Goal: Task Accomplishment & Management: Complete application form

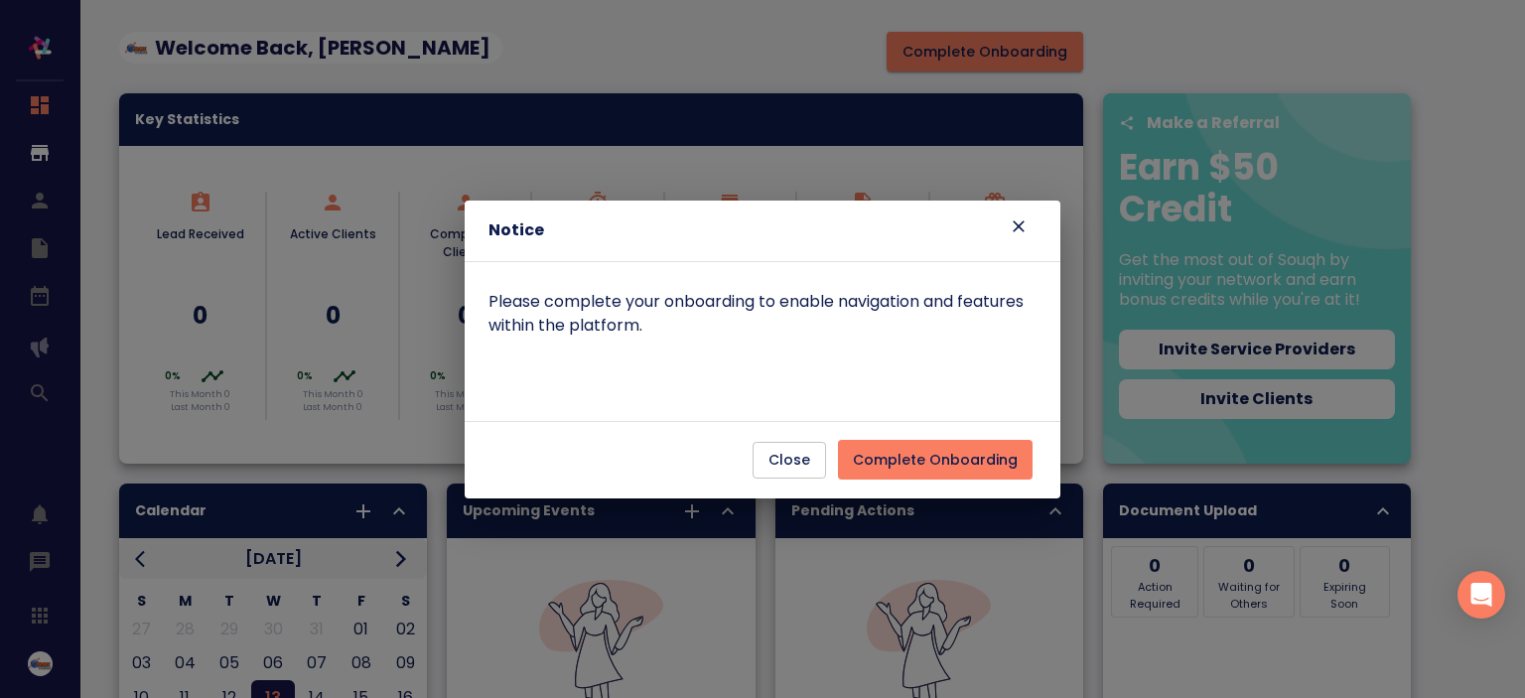
click at [973, 470] on span "Complete Onboarding" at bounding box center [935, 460] width 165 height 25
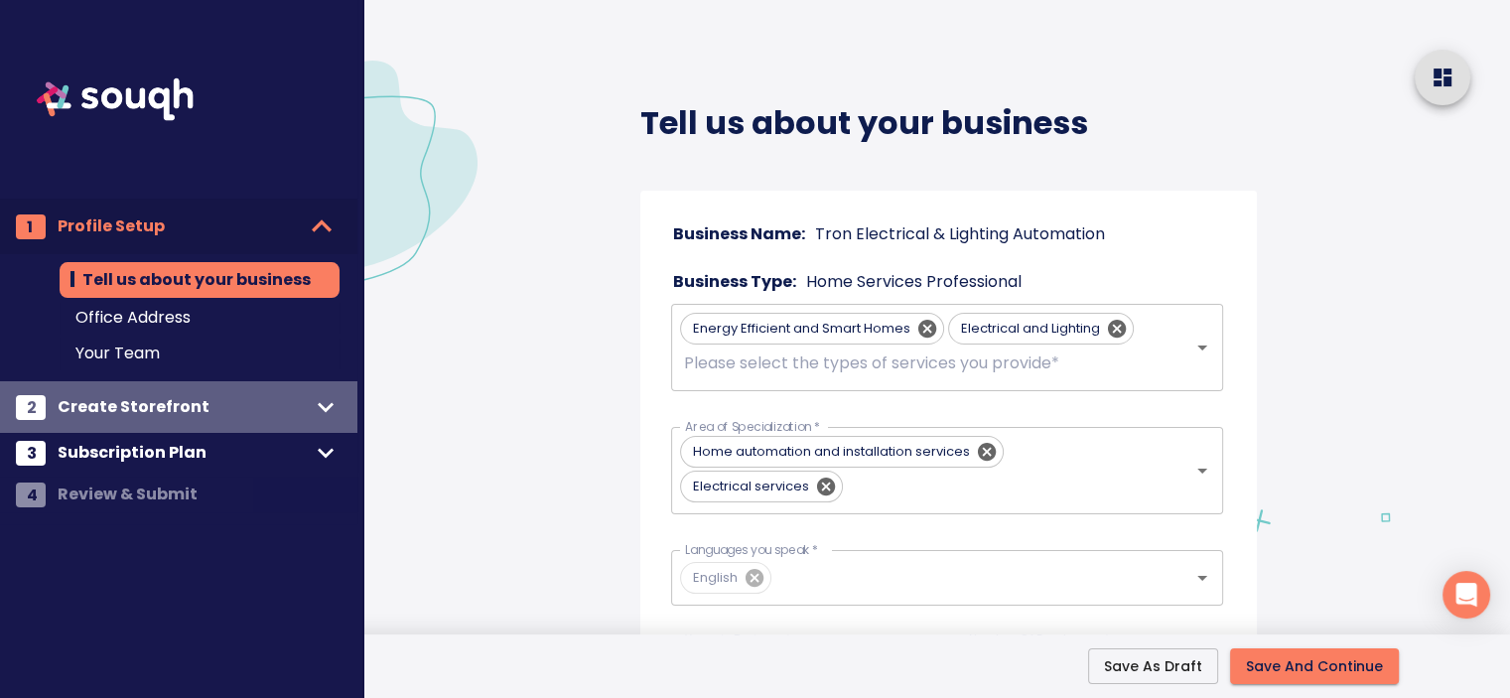
click at [230, 395] on span "Create Storefront" at bounding box center [184, 407] width 252 height 28
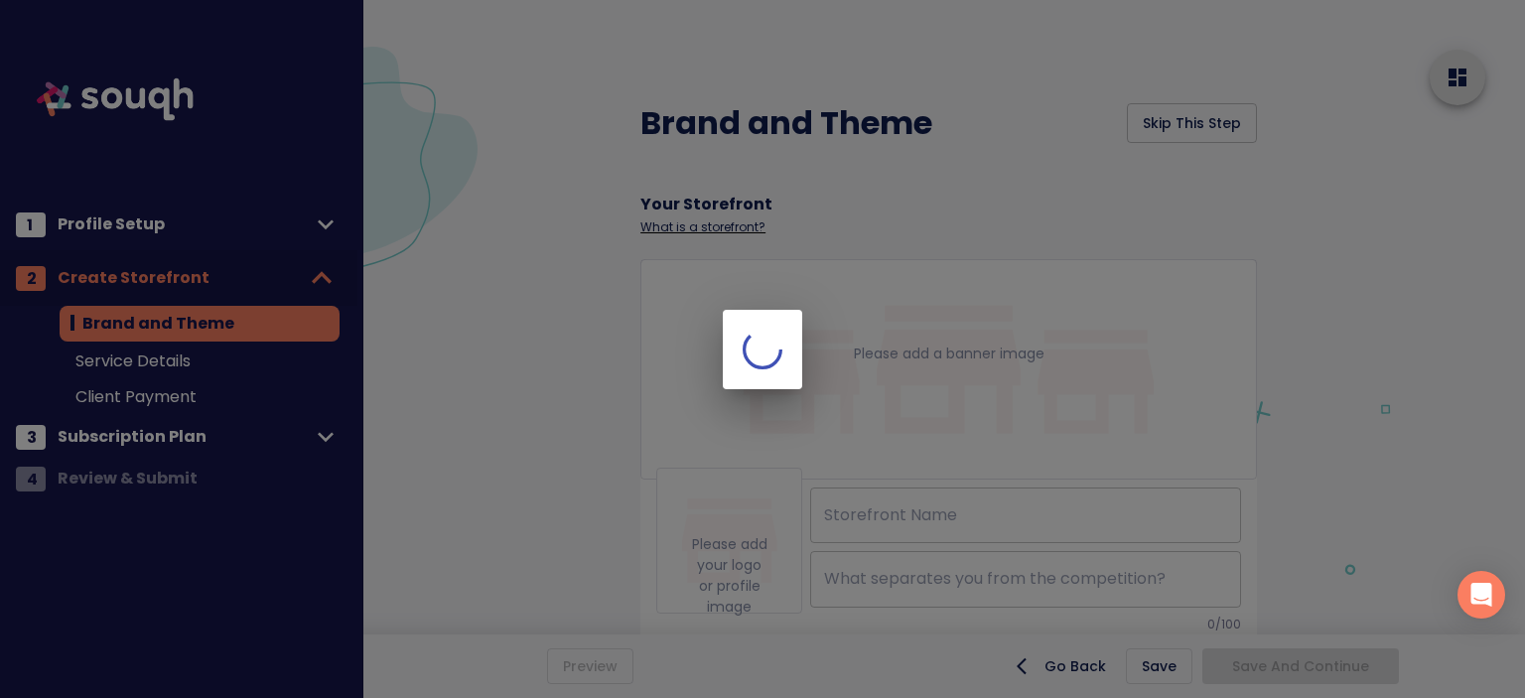
type input "Tron Electrical & Lighting Automation"
checkbox input "true"
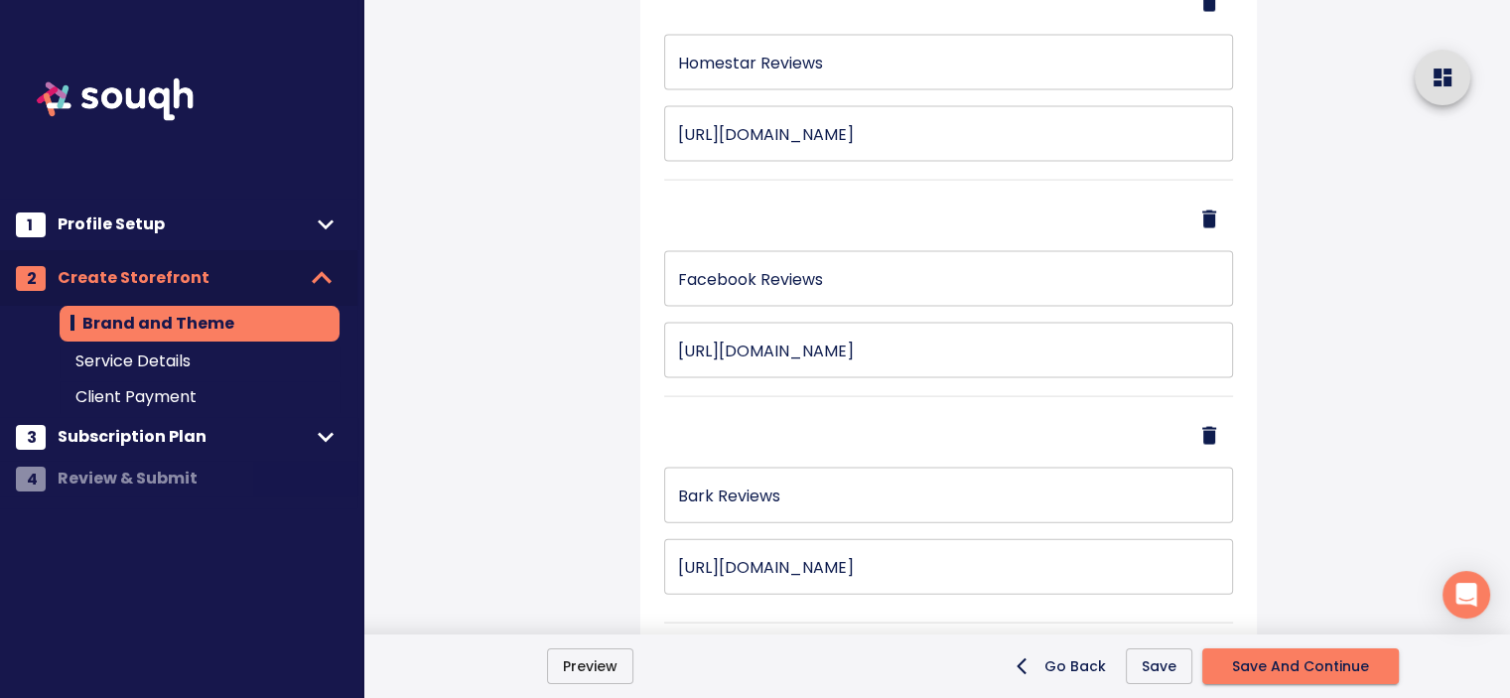
scroll to position [5009, 0]
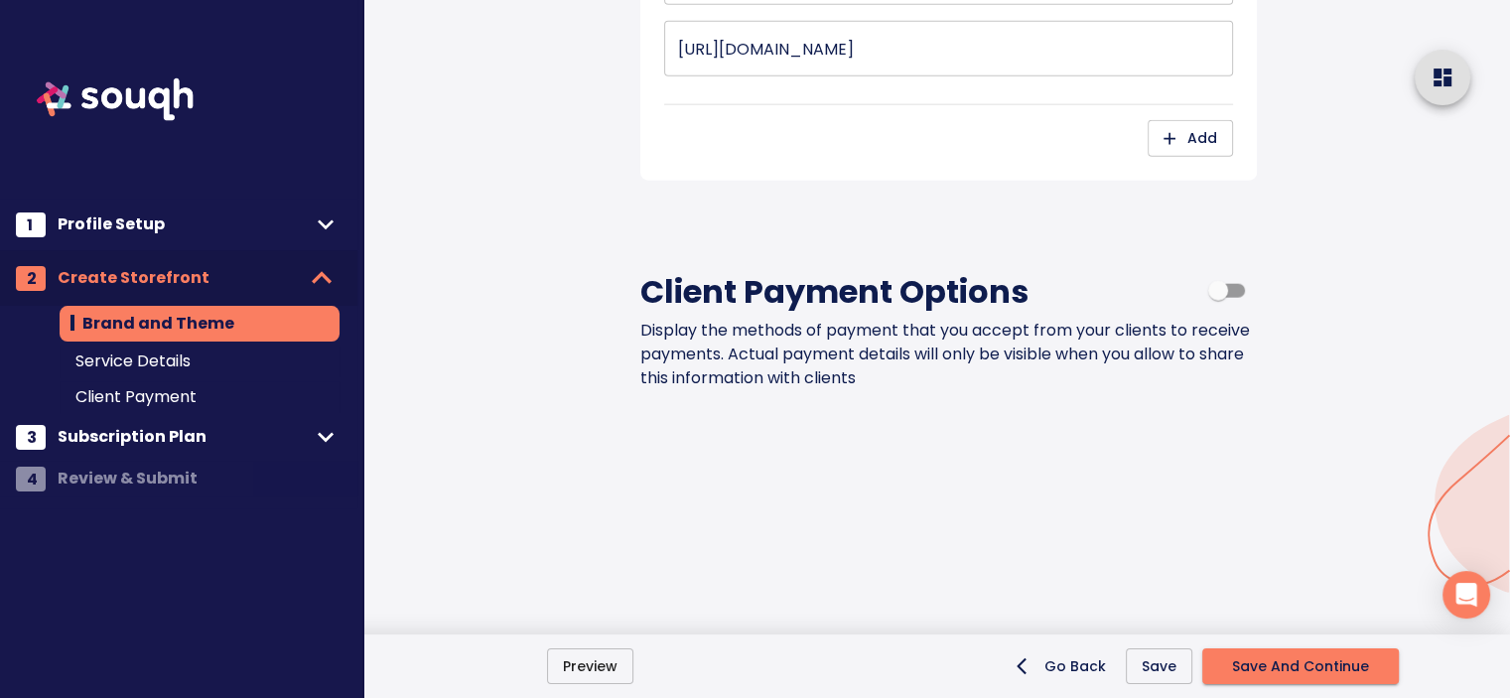
click at [196, 421] on div "3 Subscription Plan" at bounding box center [178, 437] width 357 height 40
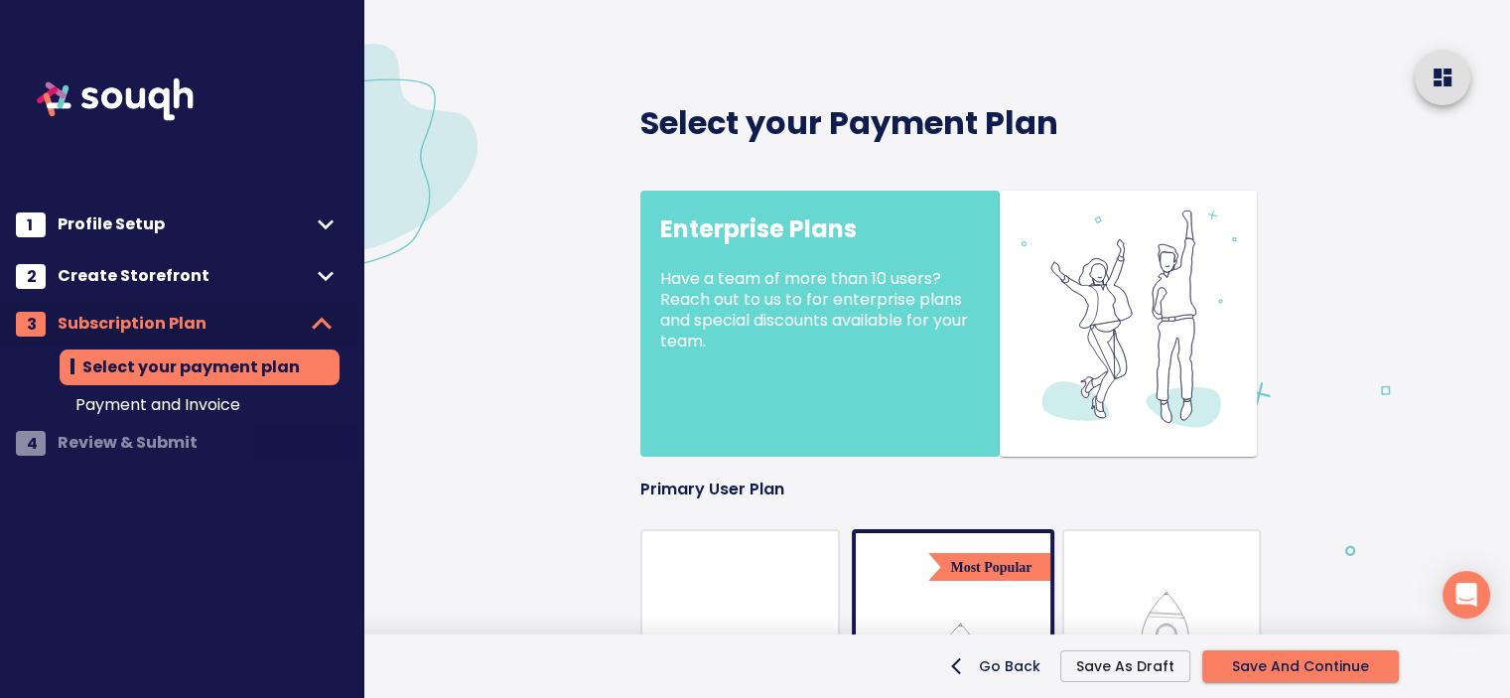
click at [247, 412] on span "Payment and Invoice" at bounding box center [199, 405] width 248 height 24
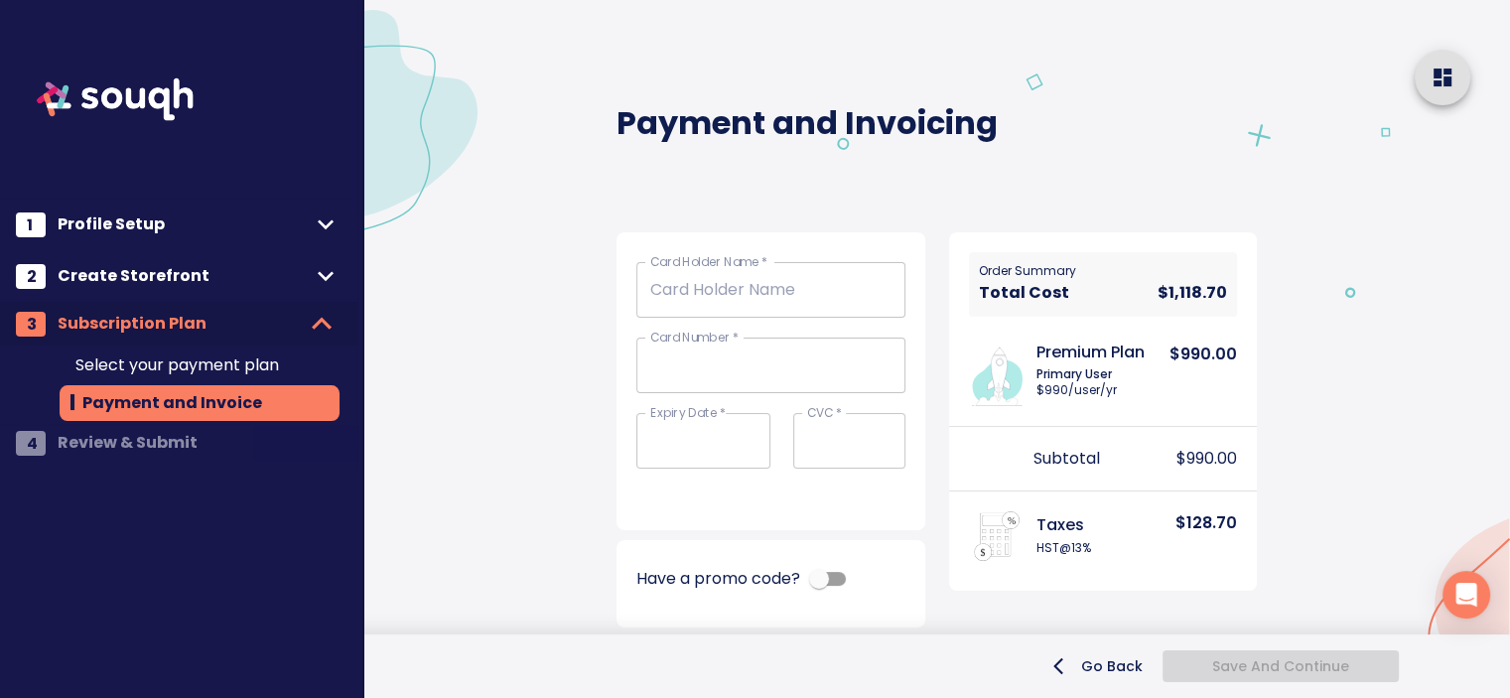
click at [262, 358] on span "Select your payment plan" at bounding box center [199, 365] width 248 height 24
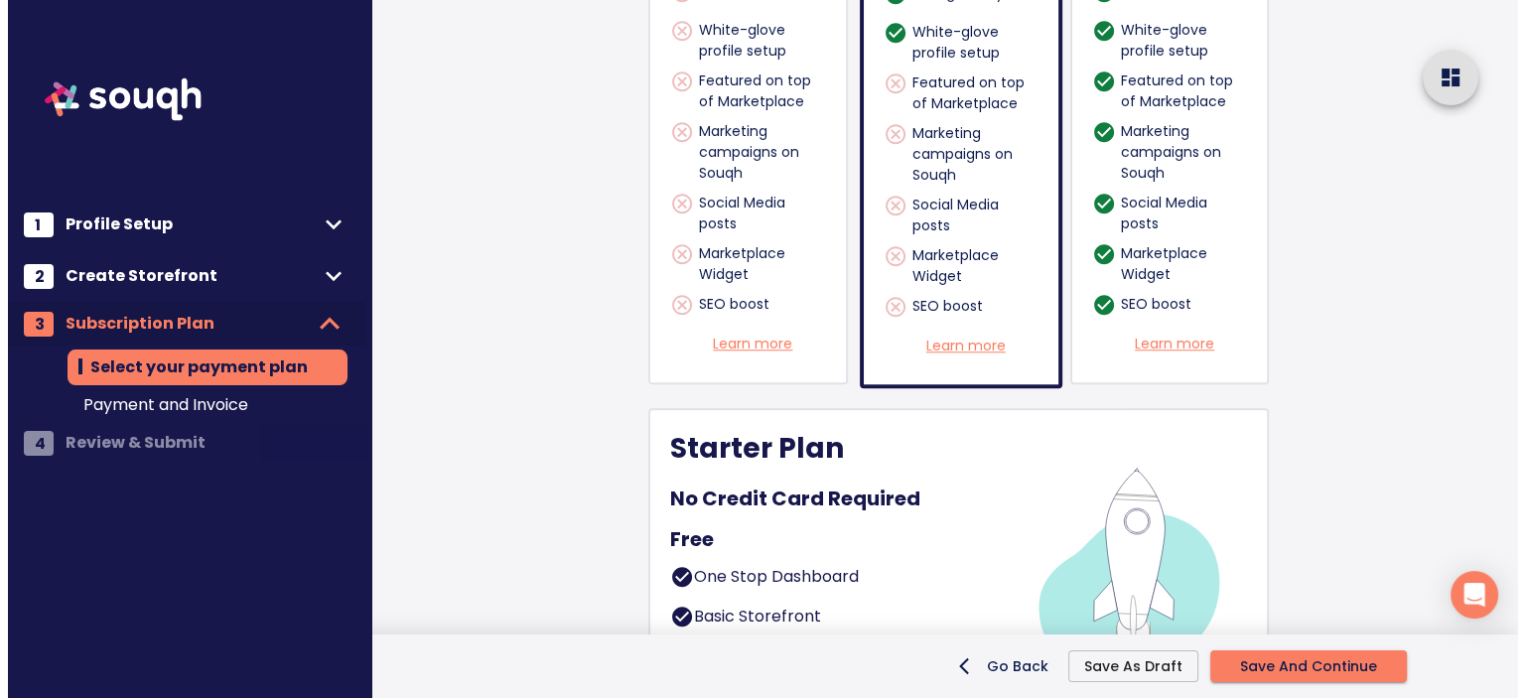
scroll to position [1712, 0]
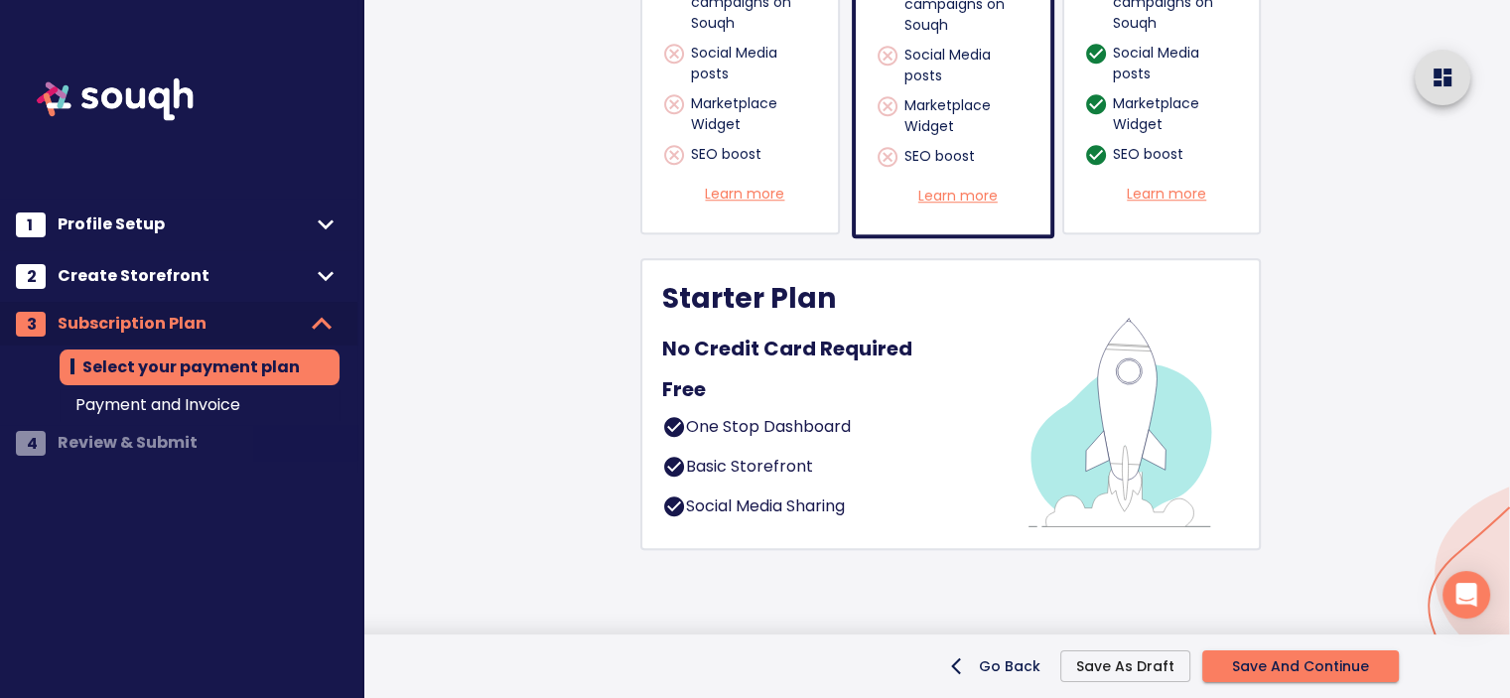
click at [1082, 364] on img at bounding box center [1119, 404] width 240 height 248
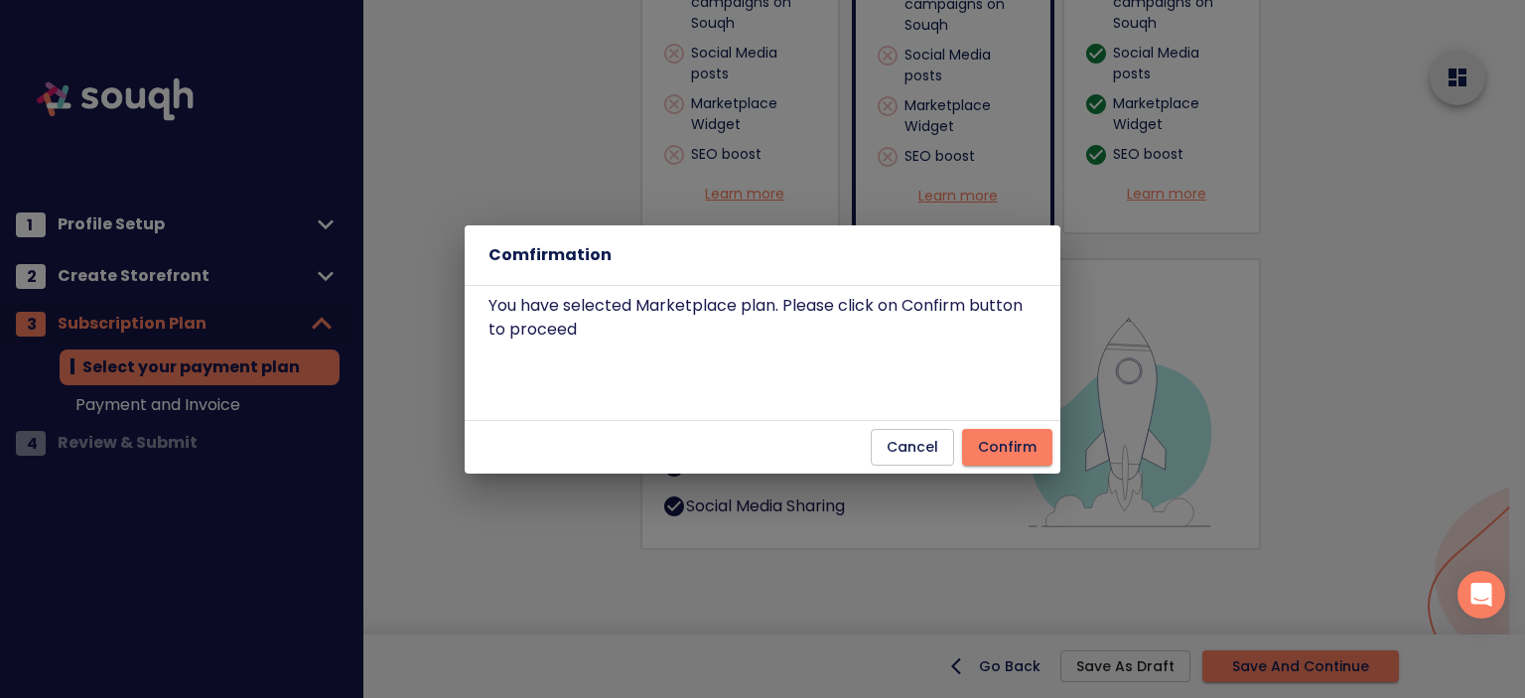
click at [1020, 440] on span "Confirm" at bounding box center [1007, 447] width 59 height 25
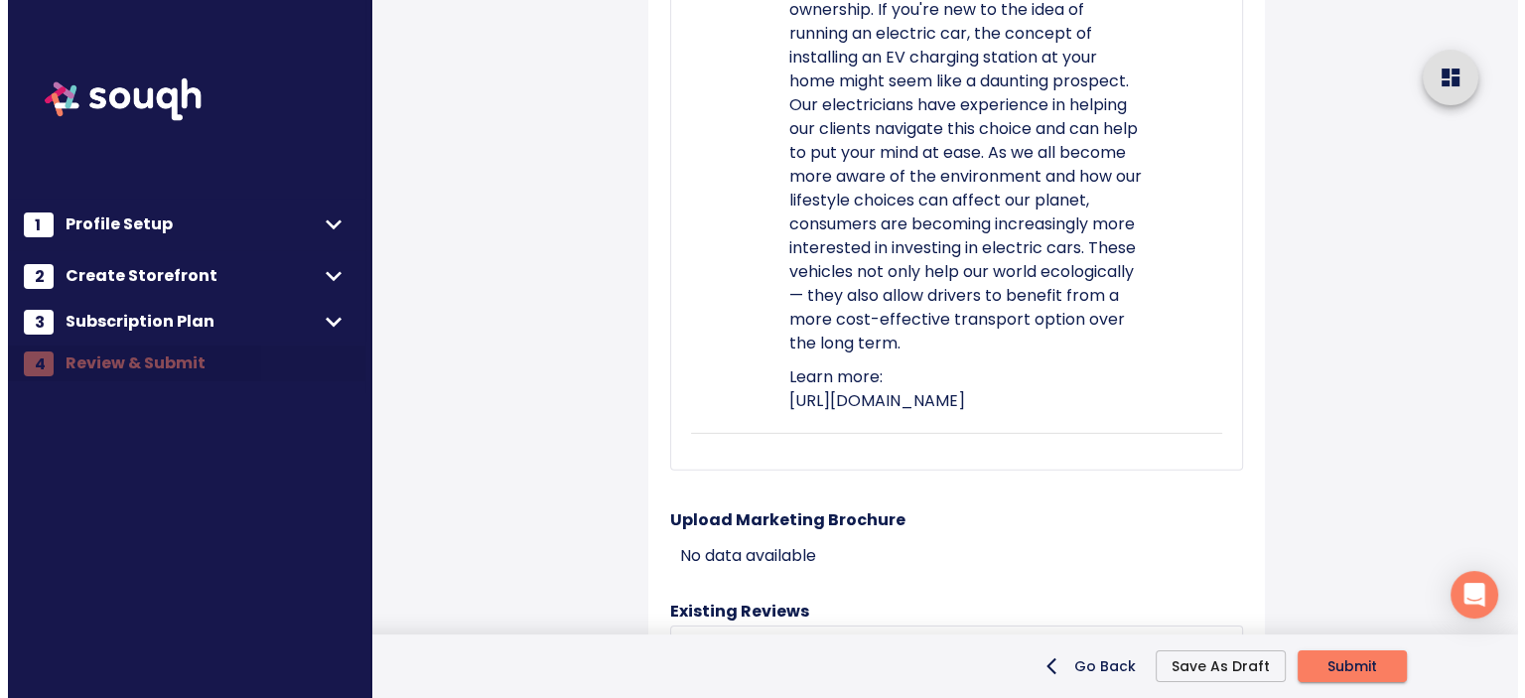
scroll to position [6982, 0]
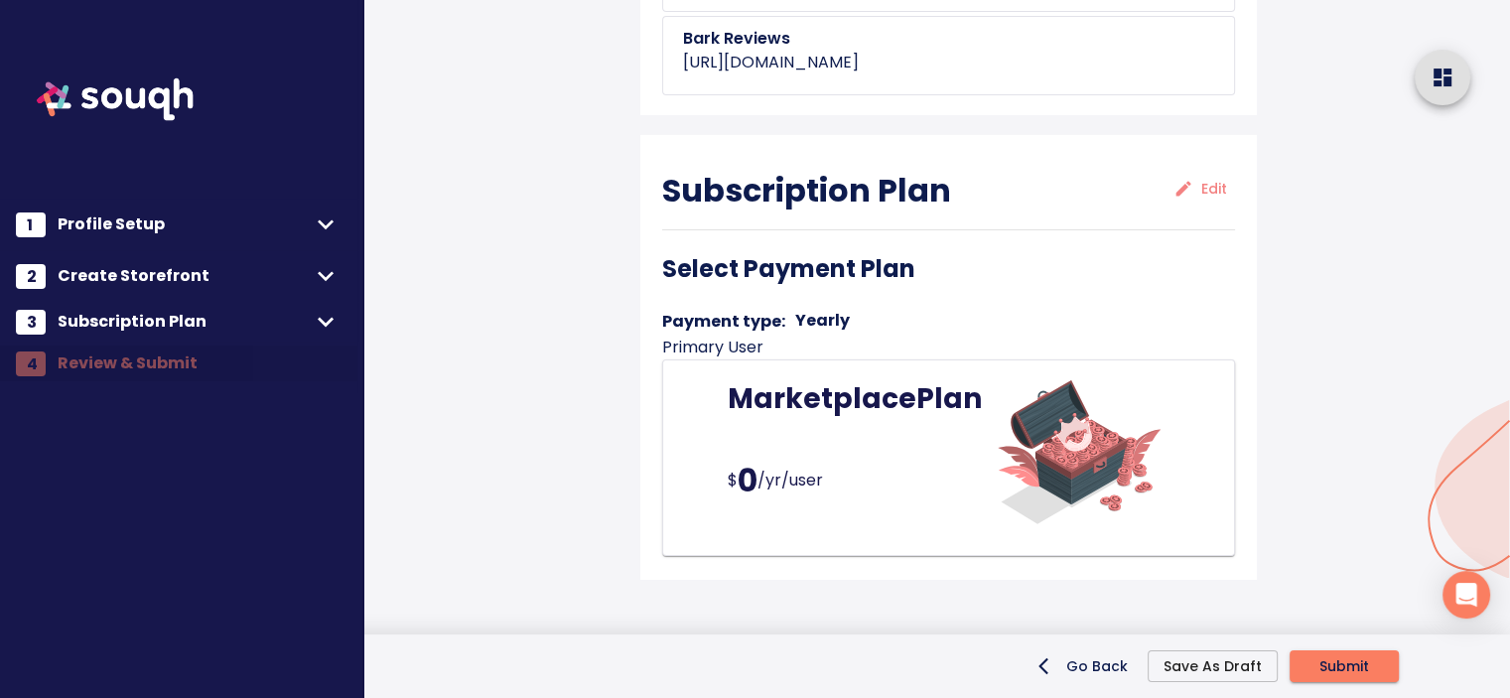
click at [1378, 664] on button "Submit" at bounding box center [1343, 666] width 109 height 32
